Goal: Navigation & Orientation: Find specific page/section

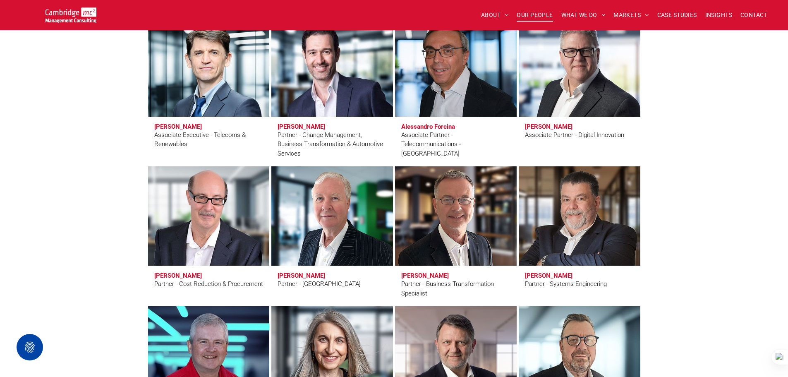
scroll to position [1908, 0]
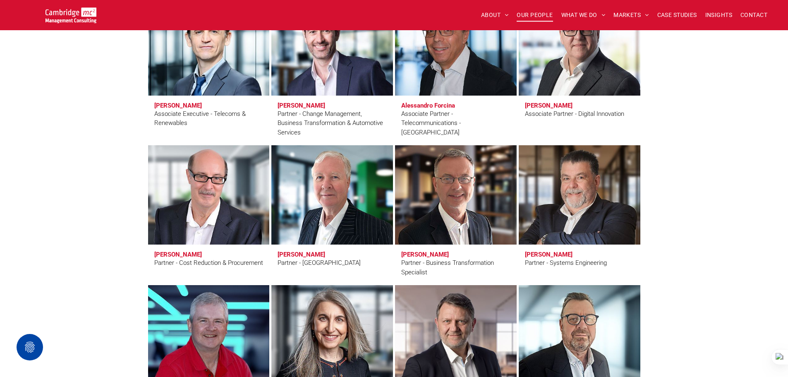
click at [299, 242] on link at bounding box center [332, 194] width 129 height 105
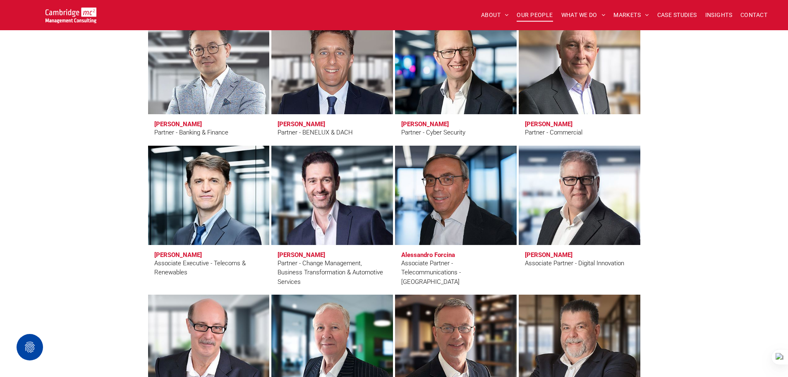
scroll to position [1701, 0]
